Goal: Information Seeking & Learning: Find specific fact

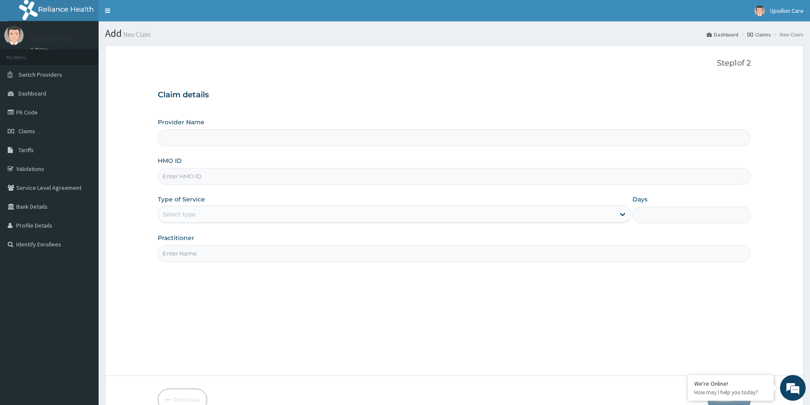
type input "Upsillon Care hospital"
click at [179, 181] on input "HMO ID" at bounding box center [454, 176] width 593 height 17
click at [49, 175] on link "Validations" at bounding box center [49, 169] width 99 height 19
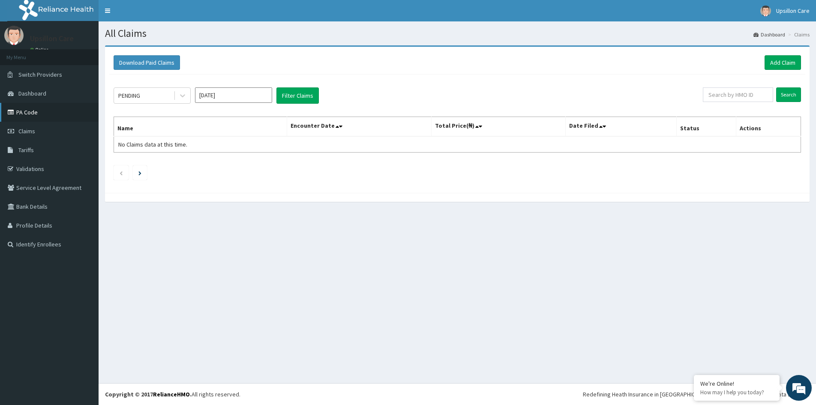
click at [47, 111] on link "PA Code" at bounding box center [49, 112] width 99 height 19
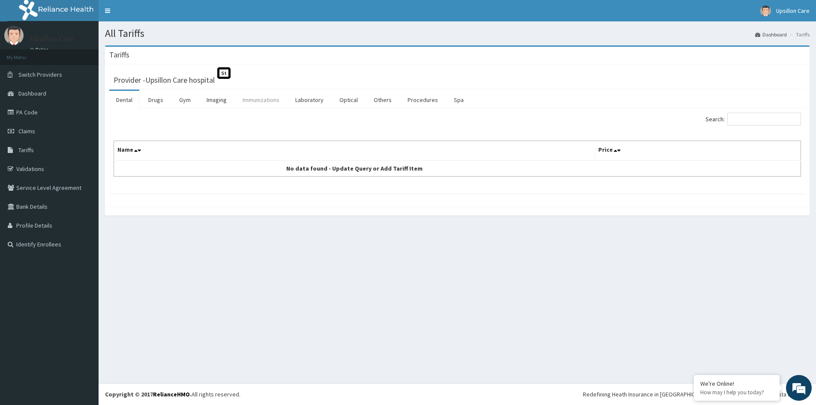
click at [275, 105] on link "Immunizations" at bounding box center [261, 100] width 51 height 18
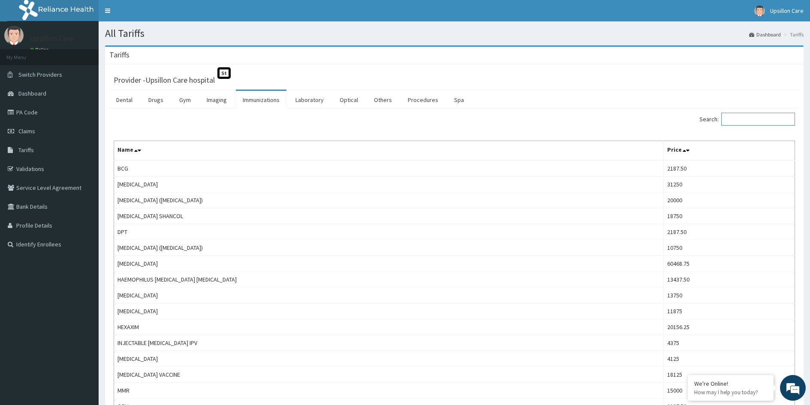
click at [750, 123] on input "Search:" at bounding box center [758, 119] width 74 height 13
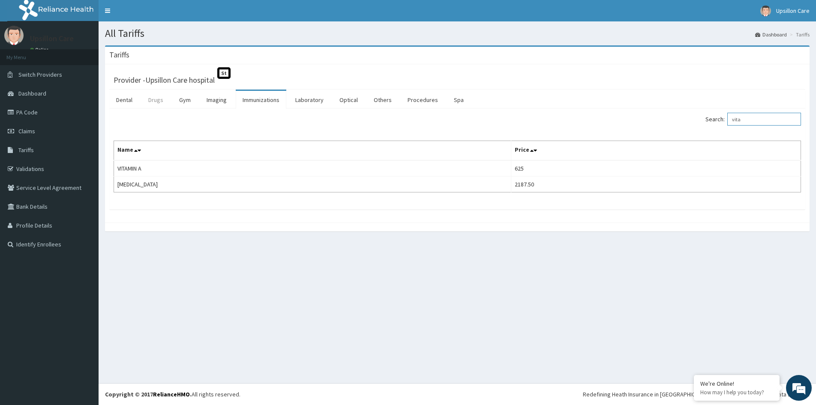
type input "vita"
click at [158, 99] on link "Drugs" at bounding box center [155, 100] width 29 height 18
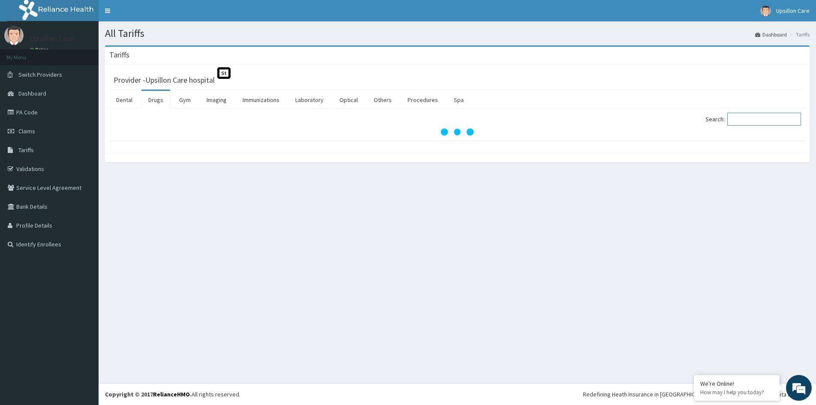
click at [741, 120] on input "Search:" at bounding box center [765, 119] width 74 height 13
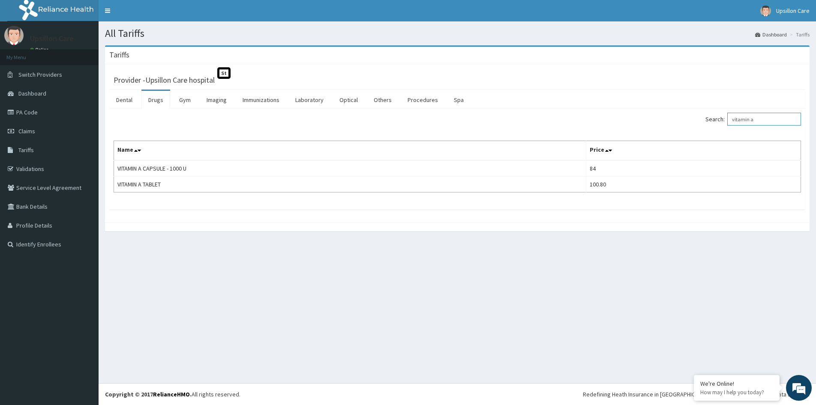
type input "vitamin a"
click at [637, 249] on div "All Tariffs Dashboard Tariffs Tariffs Provider - Upsillon Care hospital St Dent…" at bounding box center [458, 202] width 718 height 362
click at [279, 103] on link "Immunizations" at bounding box center [261, 100] width 51 height 18
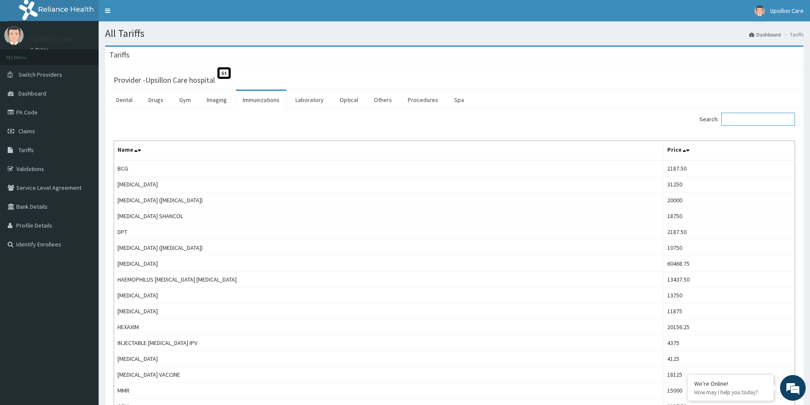
drag, startPoint x: 777, startPoint y: 118, endPoint x: 771, endPoint y: 123, distance: 7.6
click at [777, 118] on input "Search:" at bounding box center [758, 119] width 74 height 13
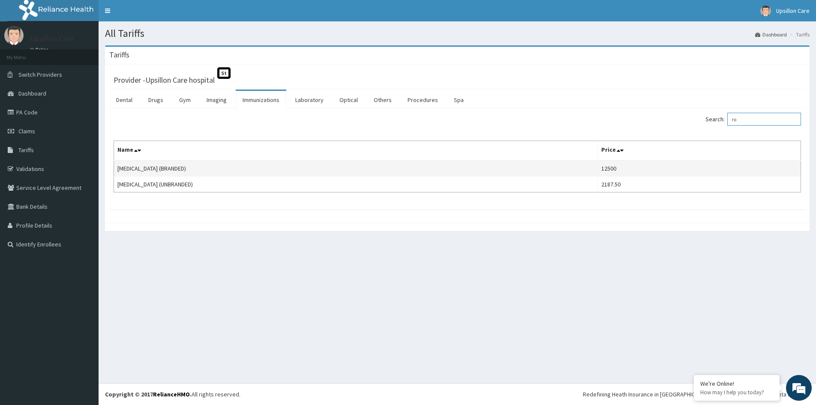
type input "r"
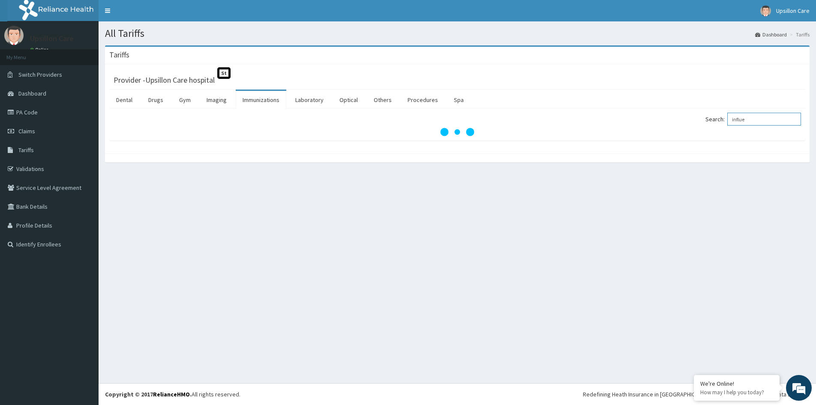
type input "influe"
click at [32, 116] on link "PA Code" at bounding box center [49, 112] width 99 height 19
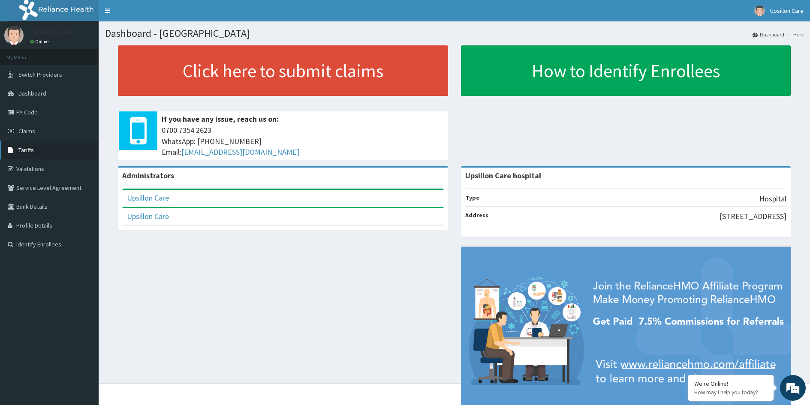
click at [36, 150] on link "Tariffs" at bounding box center [49, 150] width 99 height 19
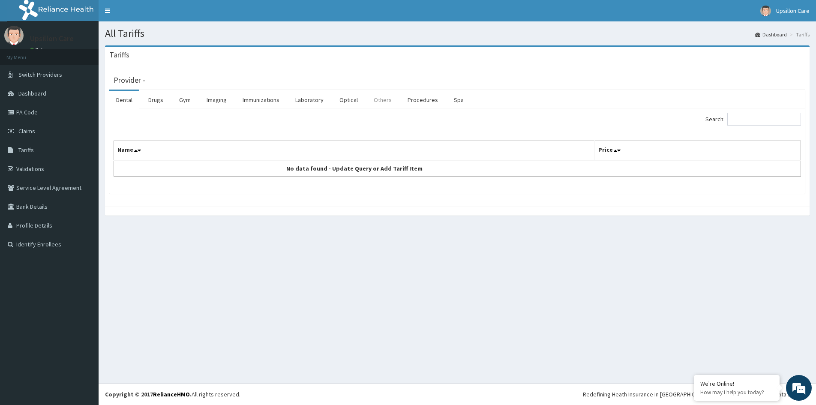
click at [381, 103] on link "Others" at bounding box center [383, 100] width 32 height 18
drag, startPoint x: 270, startPoint y: 104, endPoint x: 300, endPoint y: 108, distance: 30.0
click at [270, 104] on link "Immunizations" at bounding box center [261, 100] width 51 height 18
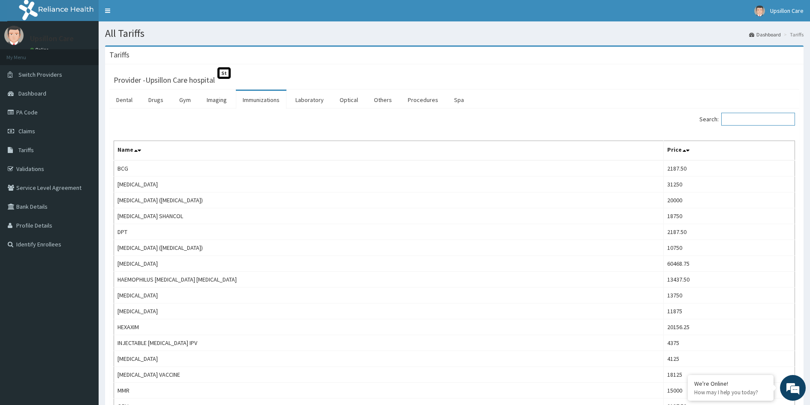
click at [751, 121] on input "Search:" at bounding box center [758, 119] width 74 height 13
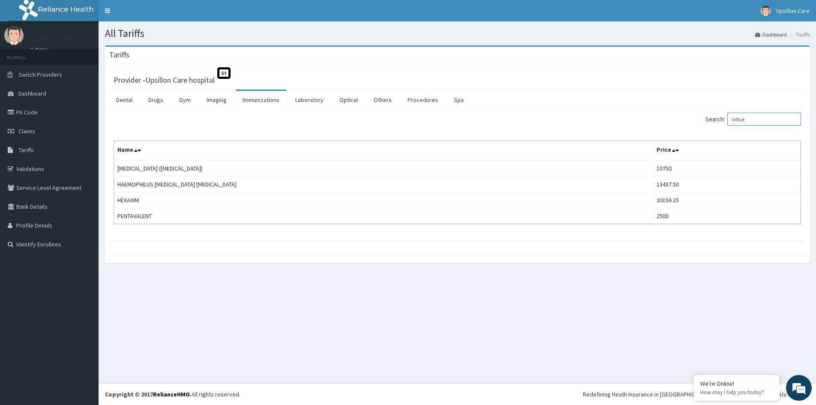
type input "influe"
click at [36, 120] on link "PA Code" at bounding box center [49, 112] width 99 height 19
